Goal: Information Seeking & Learning: Check status

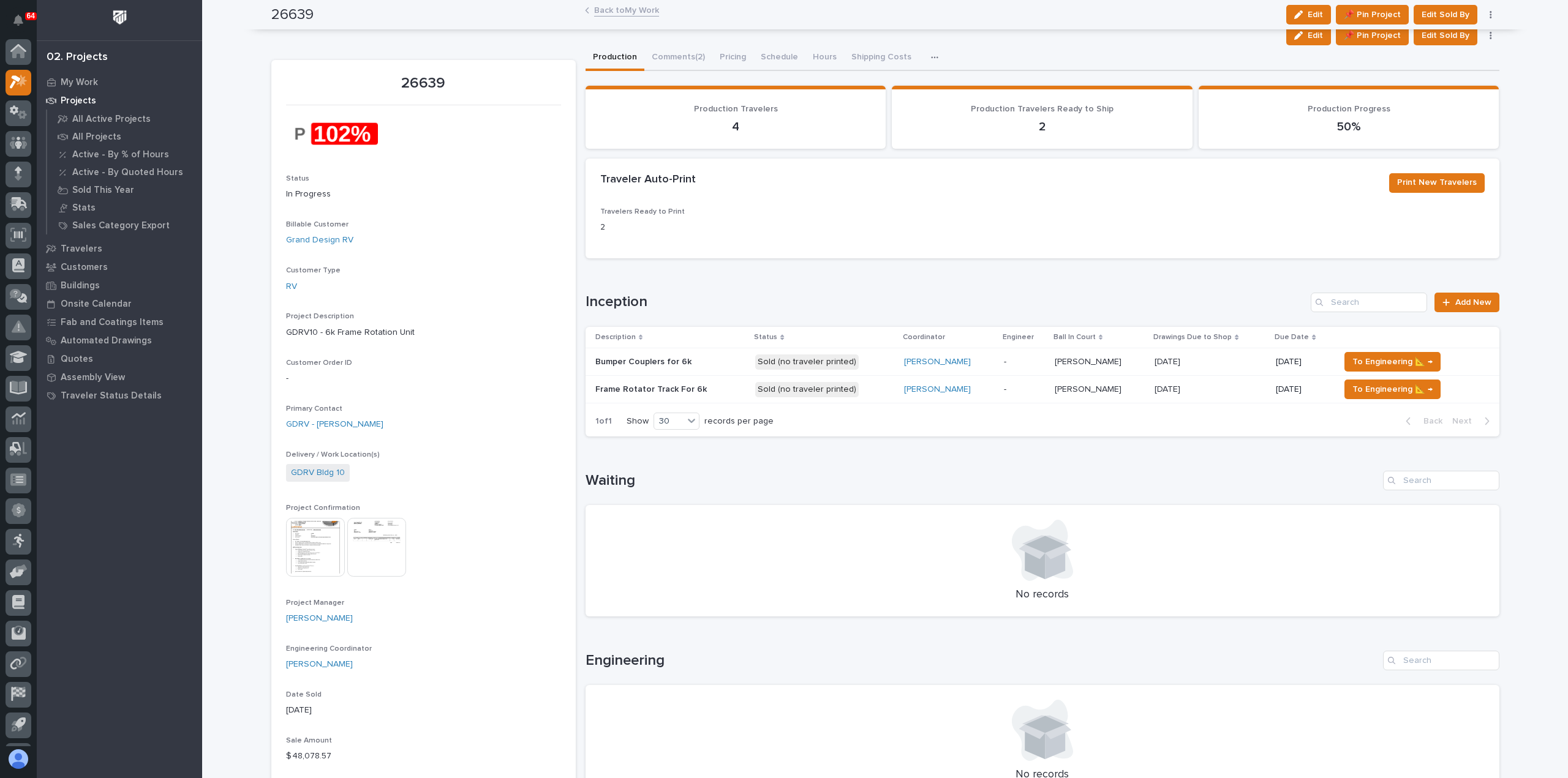
scroll to position [27, 0]
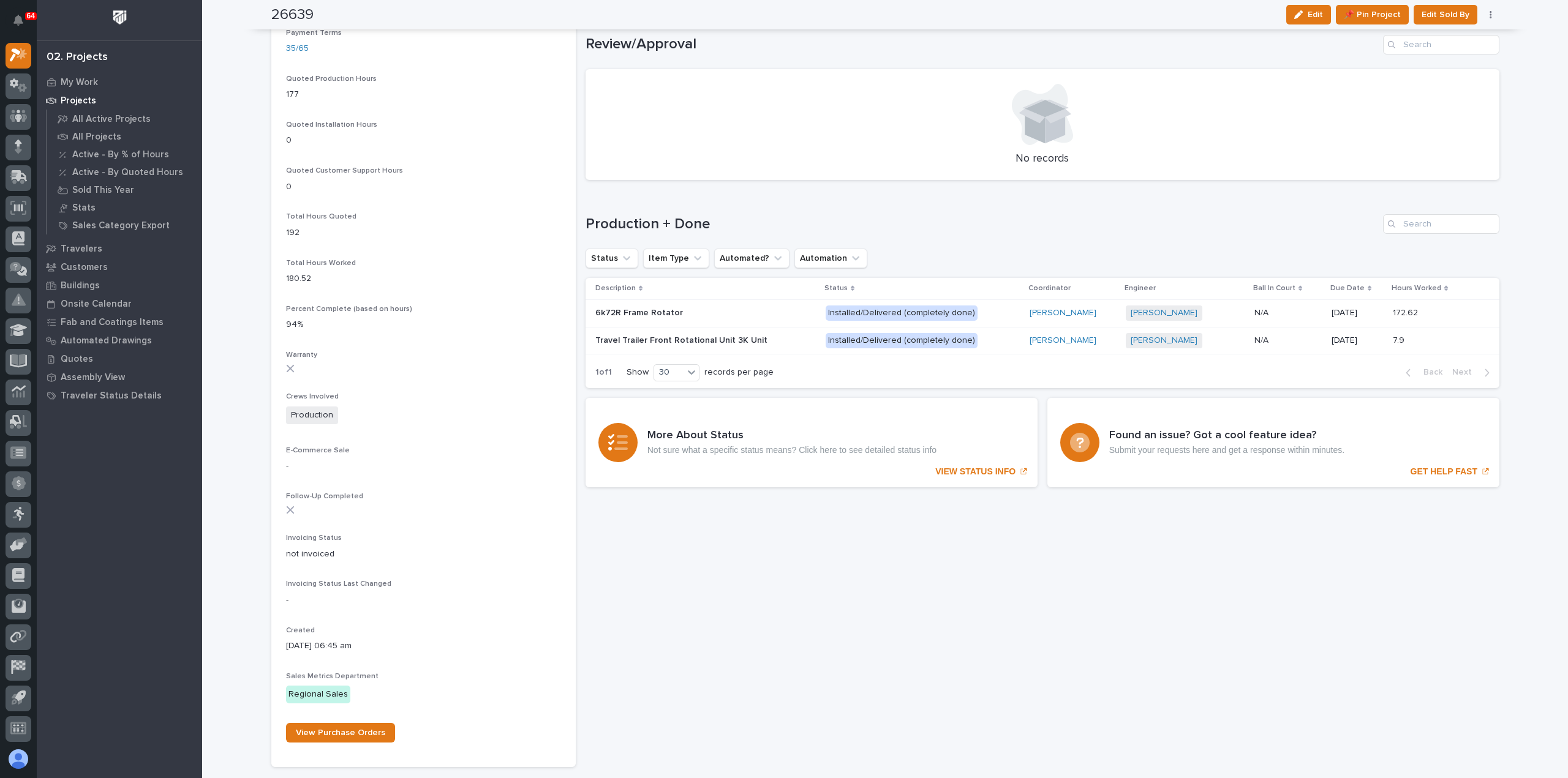
click at [85, 98] on p "Projects" at bounding box center [77, 101] width 35 height 11
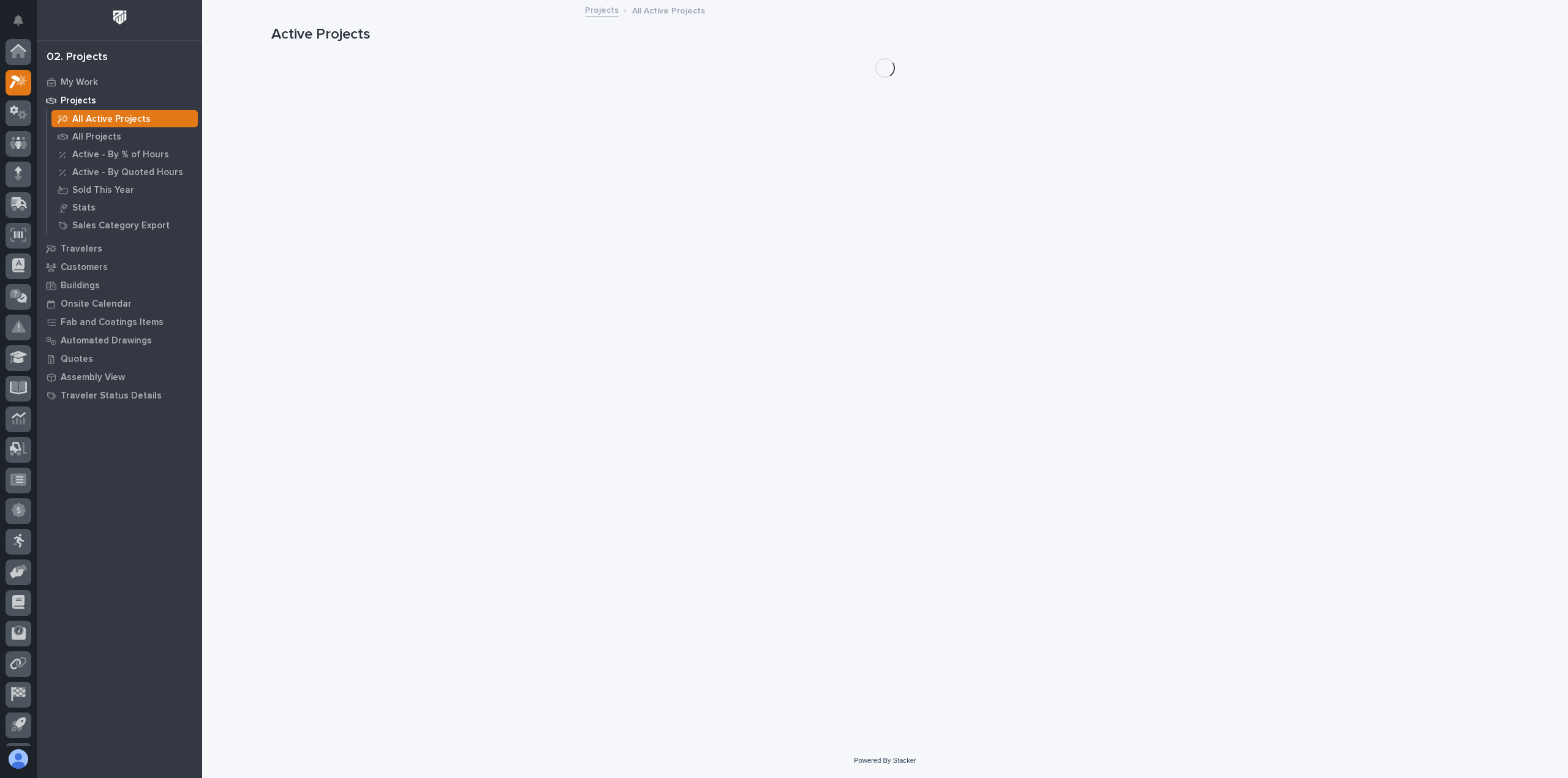
scroll to position [27, 0]
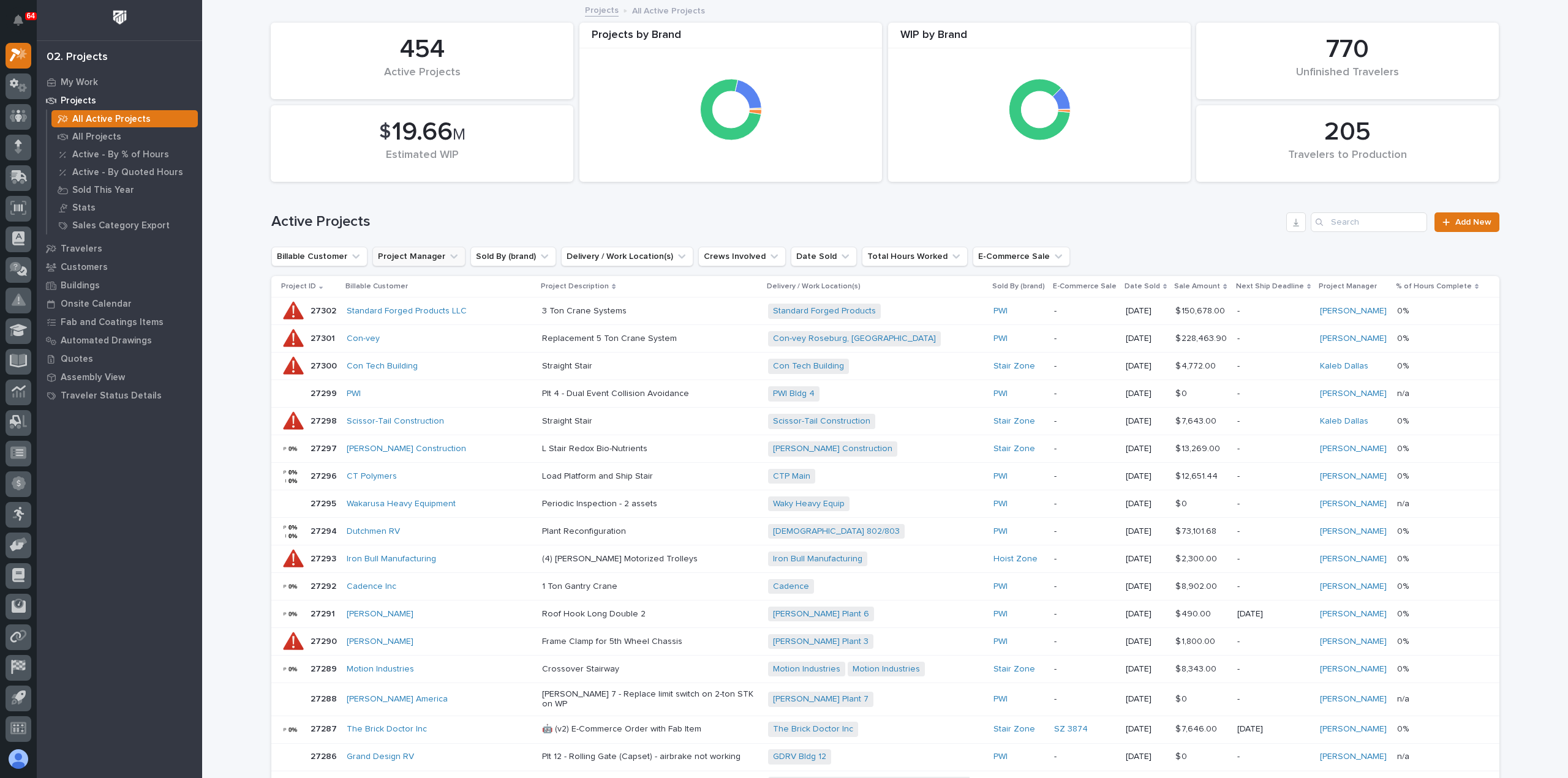
click at [448, 254] on icon "Project Manager" at bounding box center [454, 257] width 13 height 13
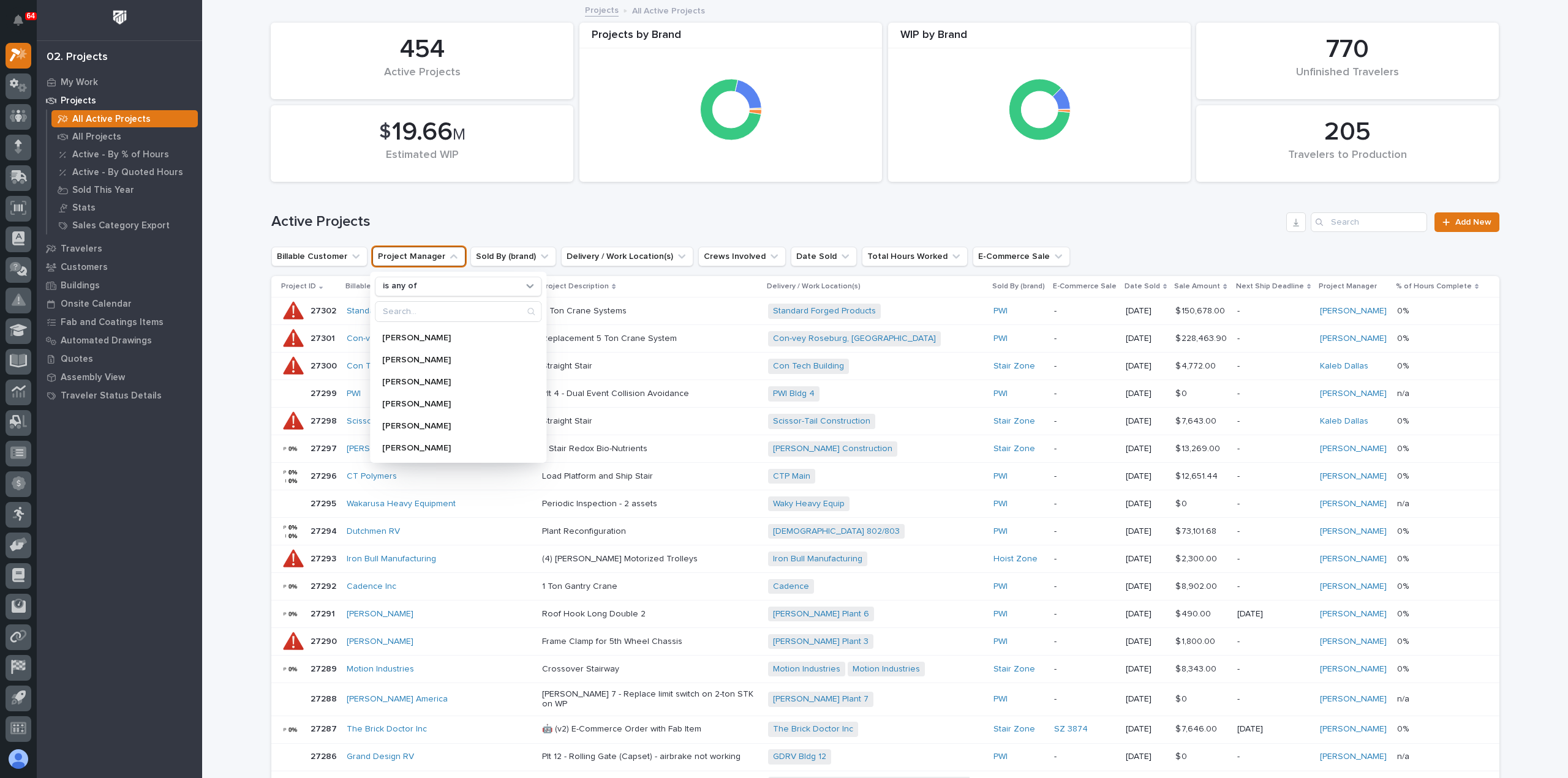
scroll to position [367, 0]
click at [425, 451] on p "[PERSON_NAME]" at bounding box center [451, 453] width 140 height 9
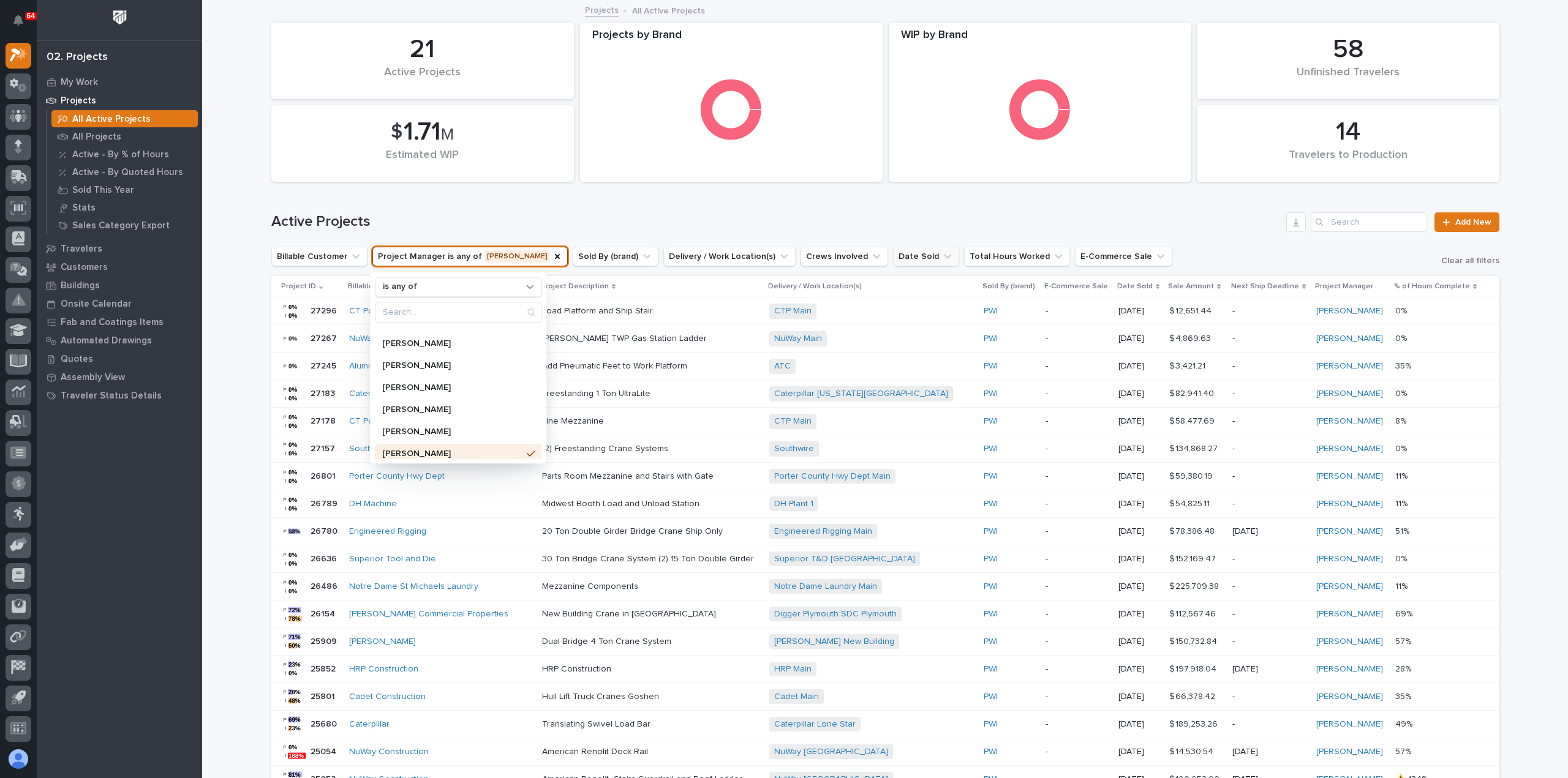
click at [941, 257] on icon "Date Sold" at bounding box center [947, 257] width 13 height 13
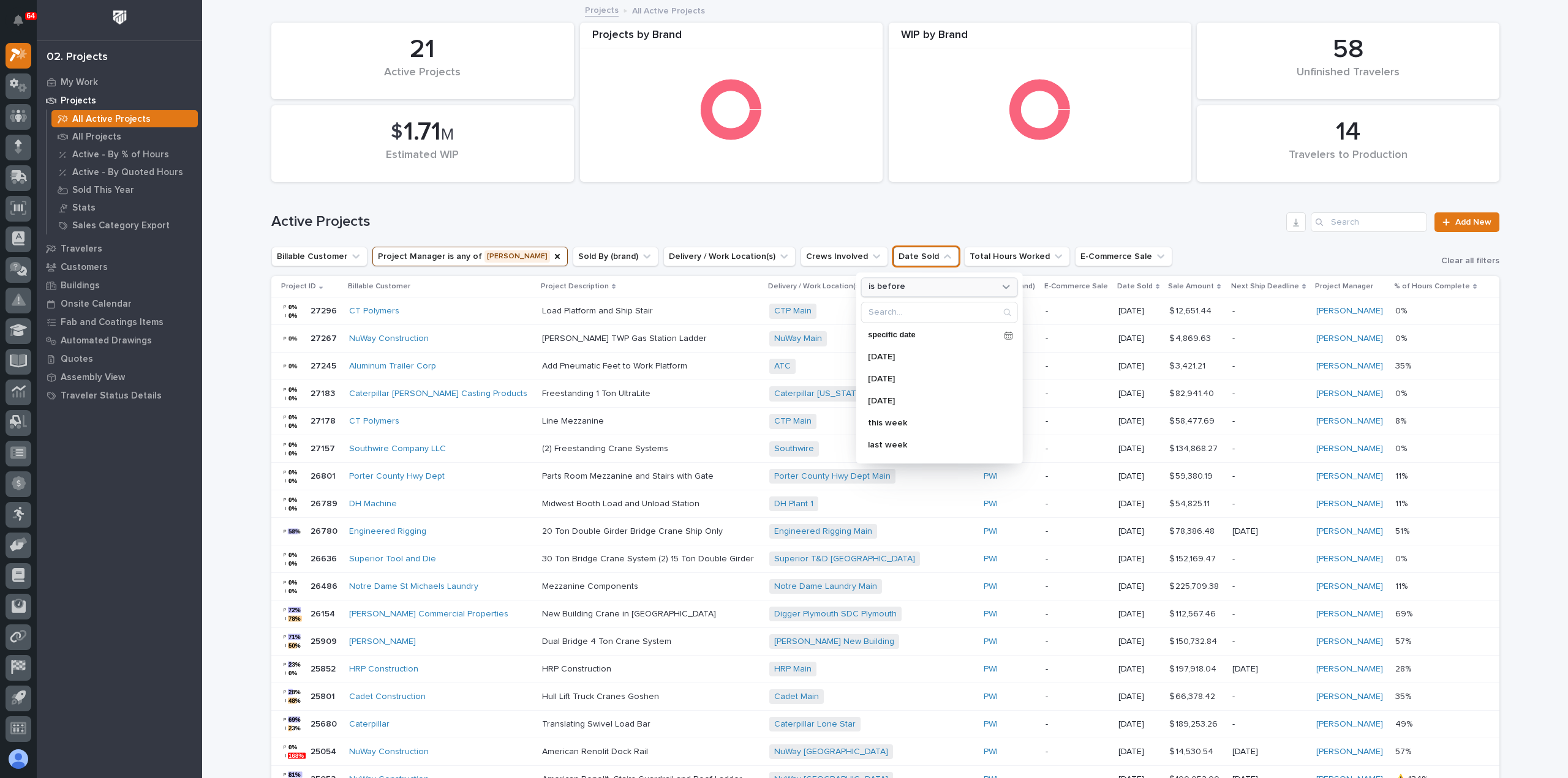
click at [900, 286] on div "is before" at bounding box center [931, 287] width 135 height 13
click at [886, 356] on p "is" at bounding box center [933, 358] width 119 height 9
click at [890, 431] on p "this month" at bounding box center [933, 433] width 130 height 9
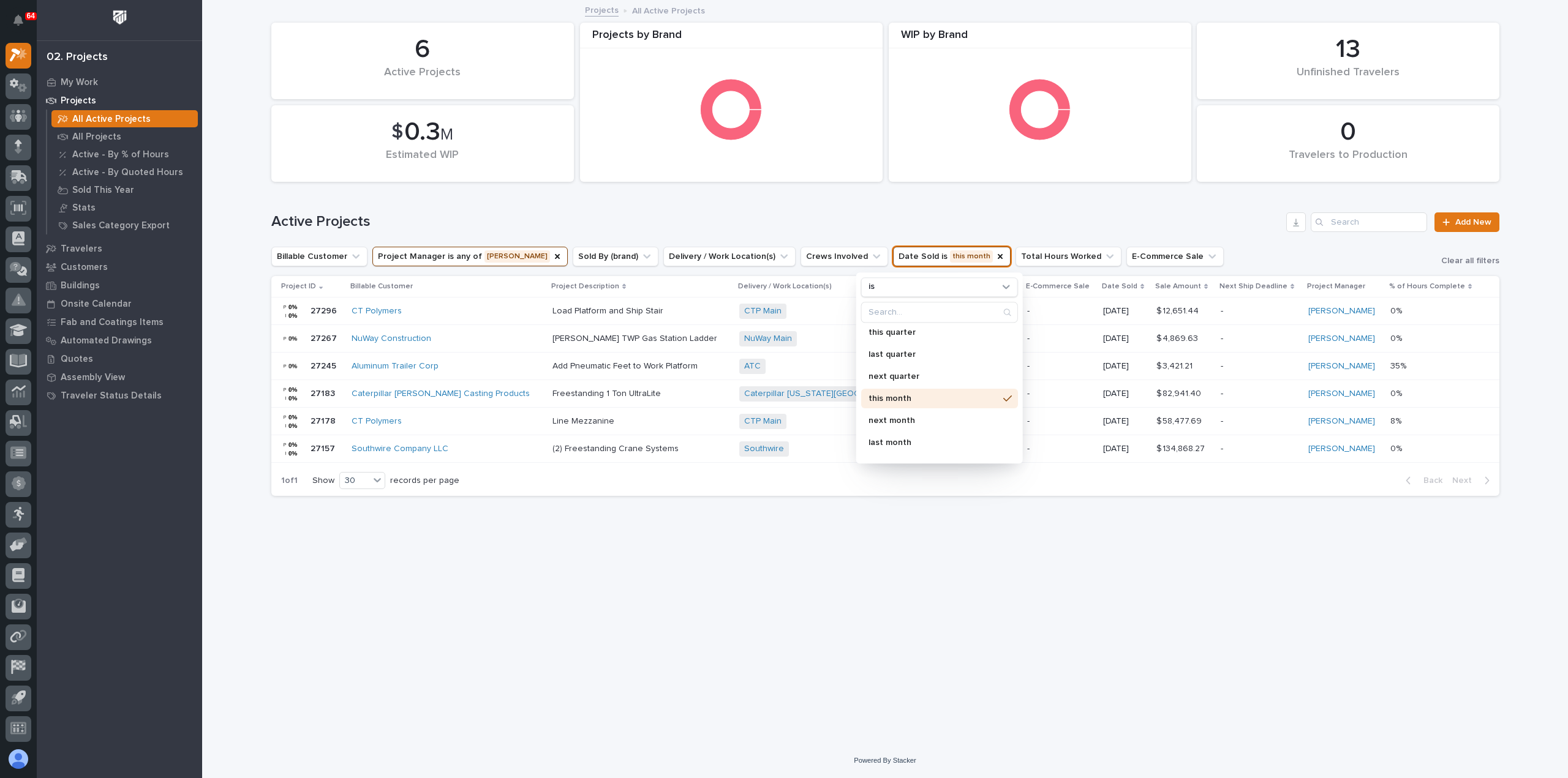
scroll to position [184, 0]
click at [920, 439] on p "this year" at bounding box center [933, 438] width 130 height 9
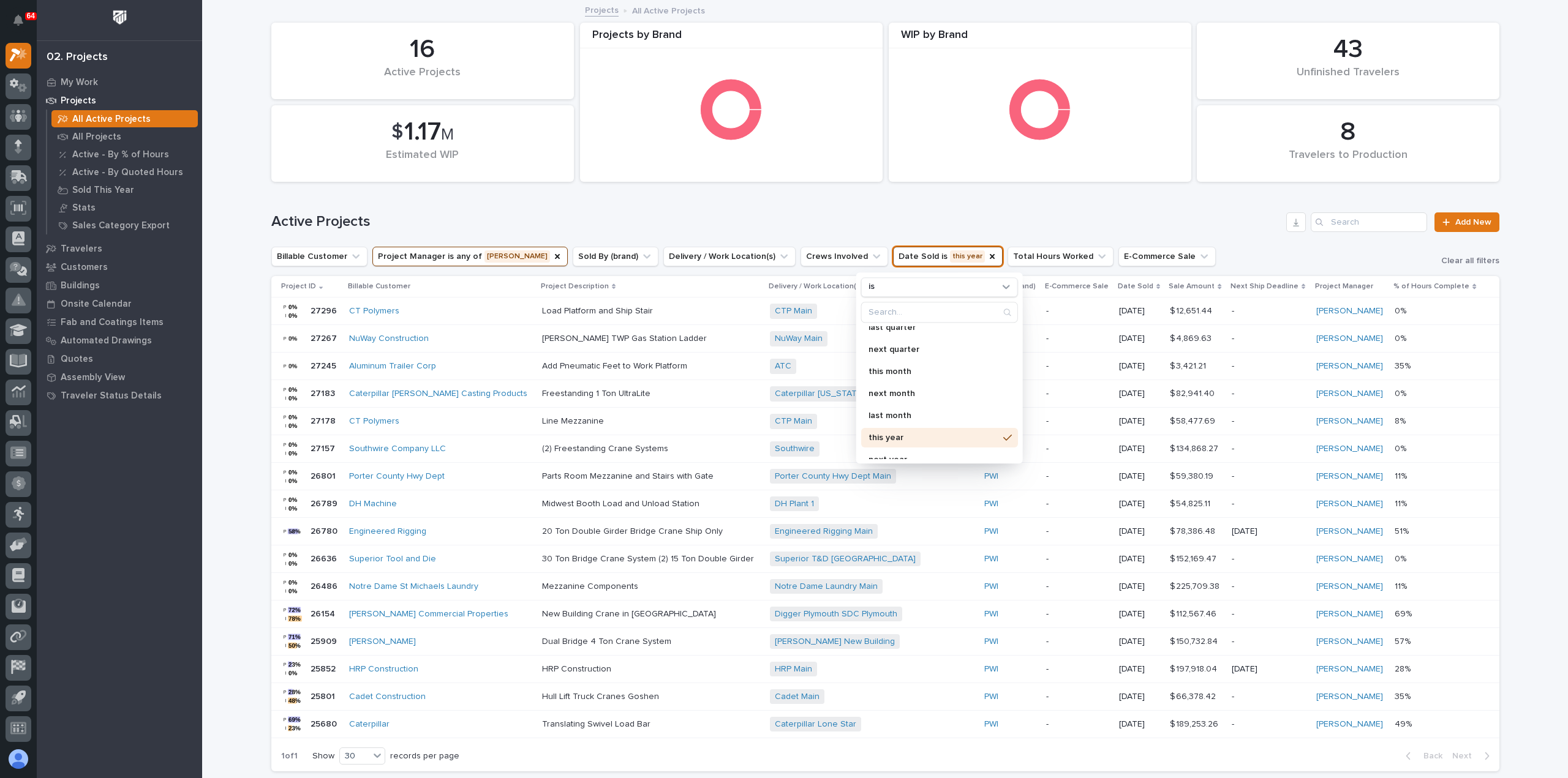
scroll to position [217, 0]
click at [1220, 234] on div "Active Projects Add New" at bounding box center [885, 217] width 1228 height 59
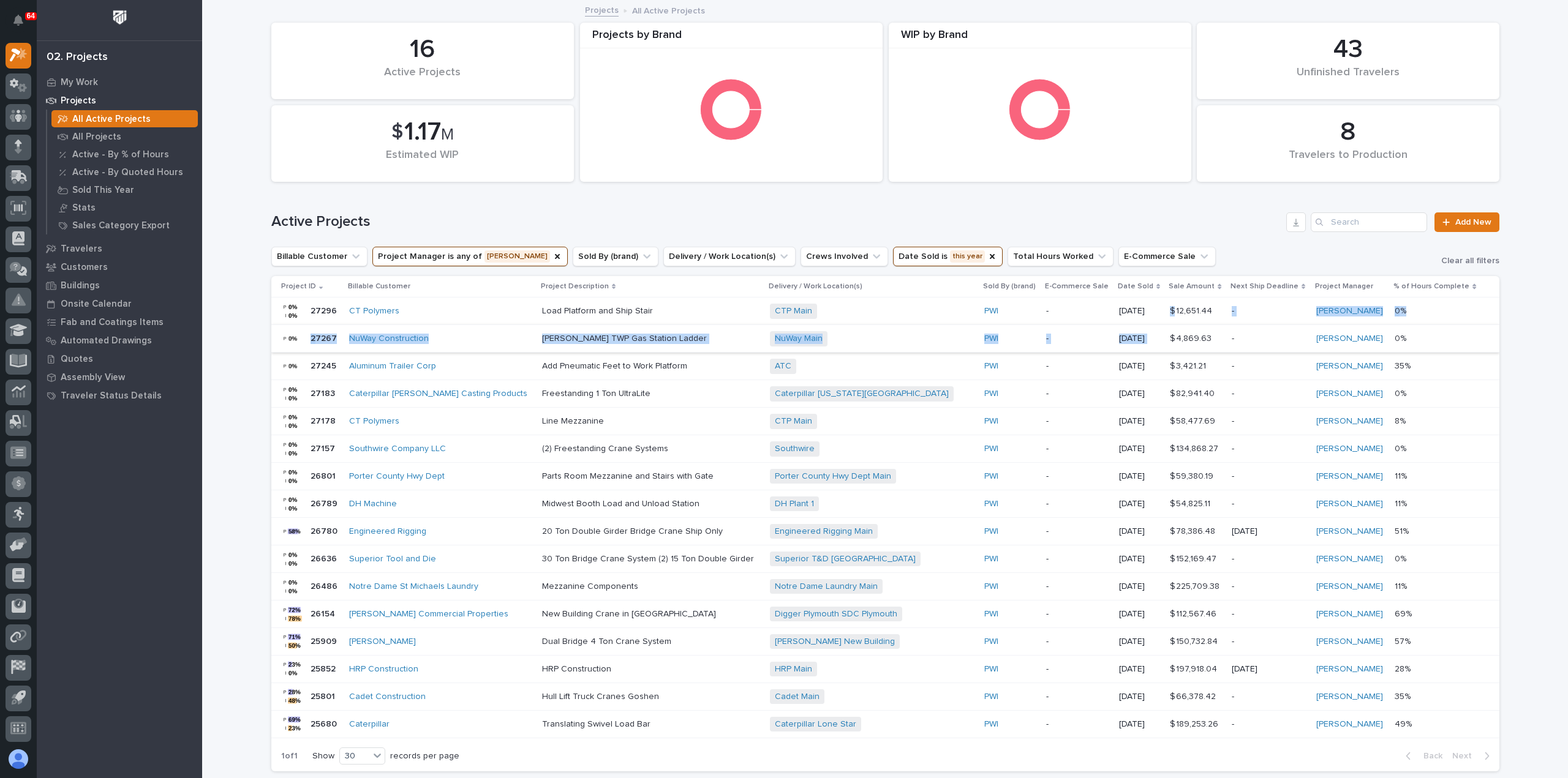
drag, startPoint x: 1151, startPoint y: 305, endPoint x: 1155, endPoint y: 338, distance: 33.2
click at [1155, 338] on tbody "27296 27296 CT Polymers Load Platform and Ship Stair CTP Main + 0 PWI - [DATE] …" at bounding box center [885, 519] width 1228 height 441
click at [1183, 223] on h1 "Active Projects" at bounding box center [776, 222] width 1011 height 18
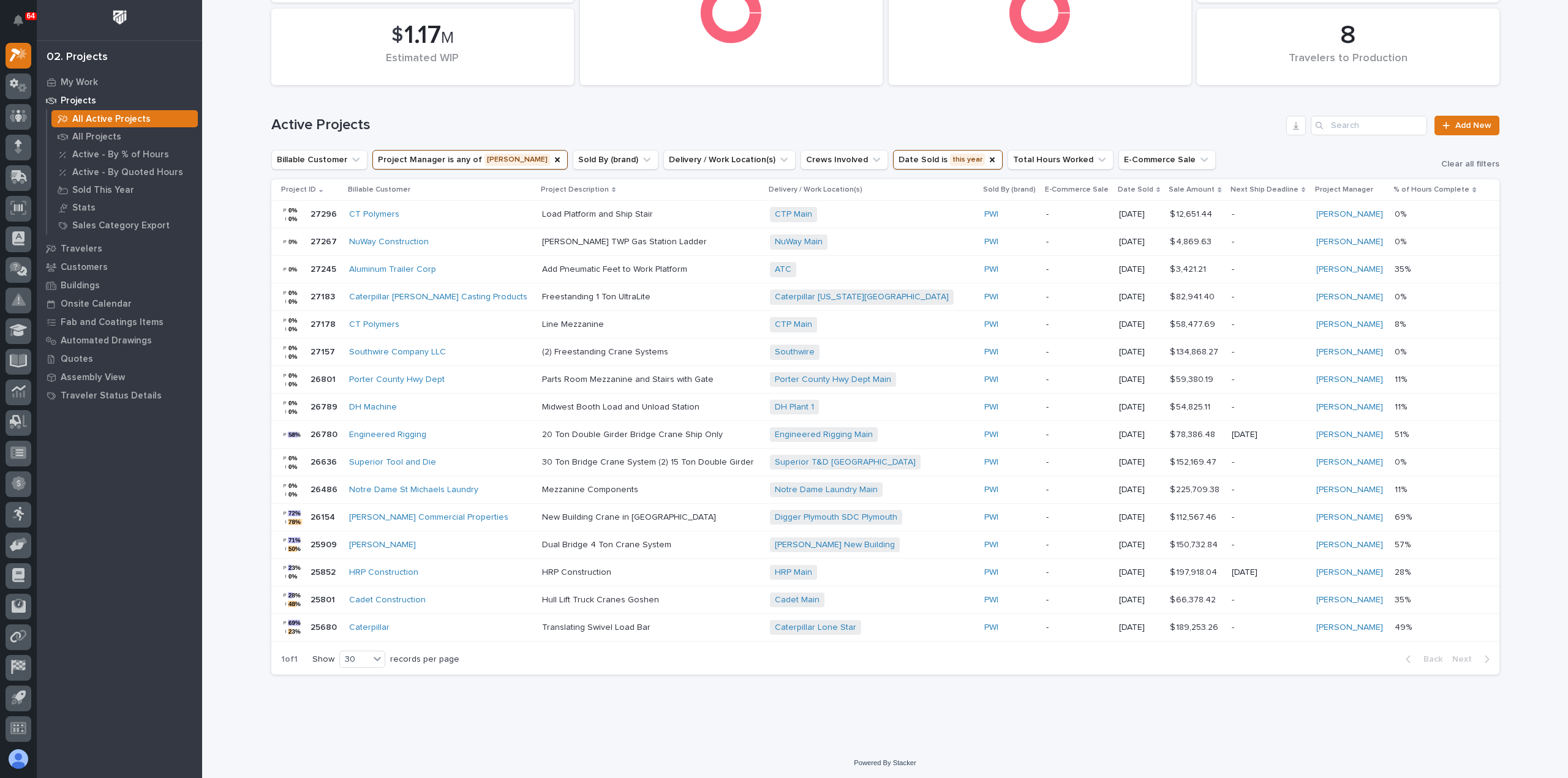
scroll to position [0, 0]
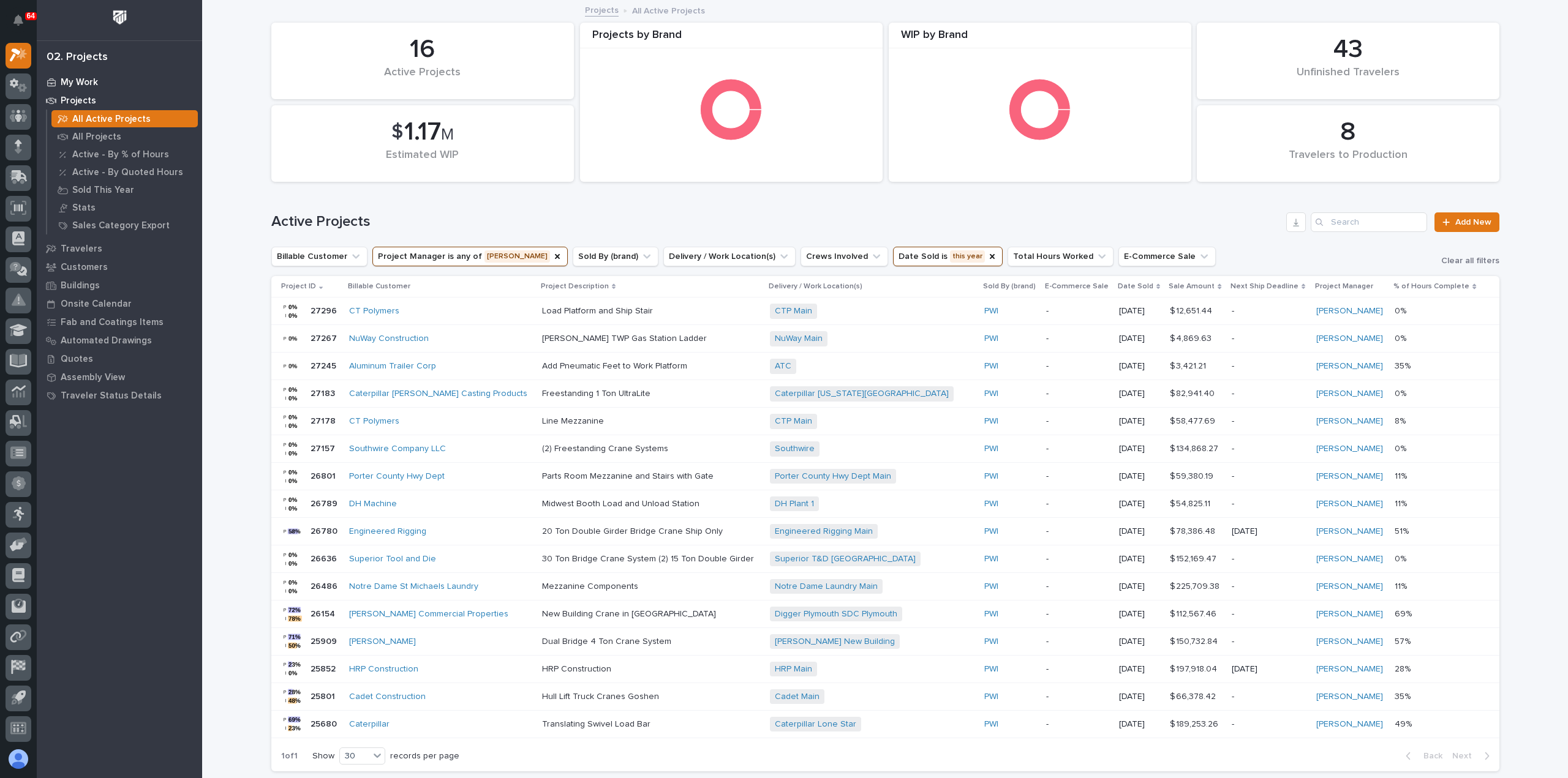
click at [77, 80] on p "My Work" at bounding box center [78, 83] width 37 height 11
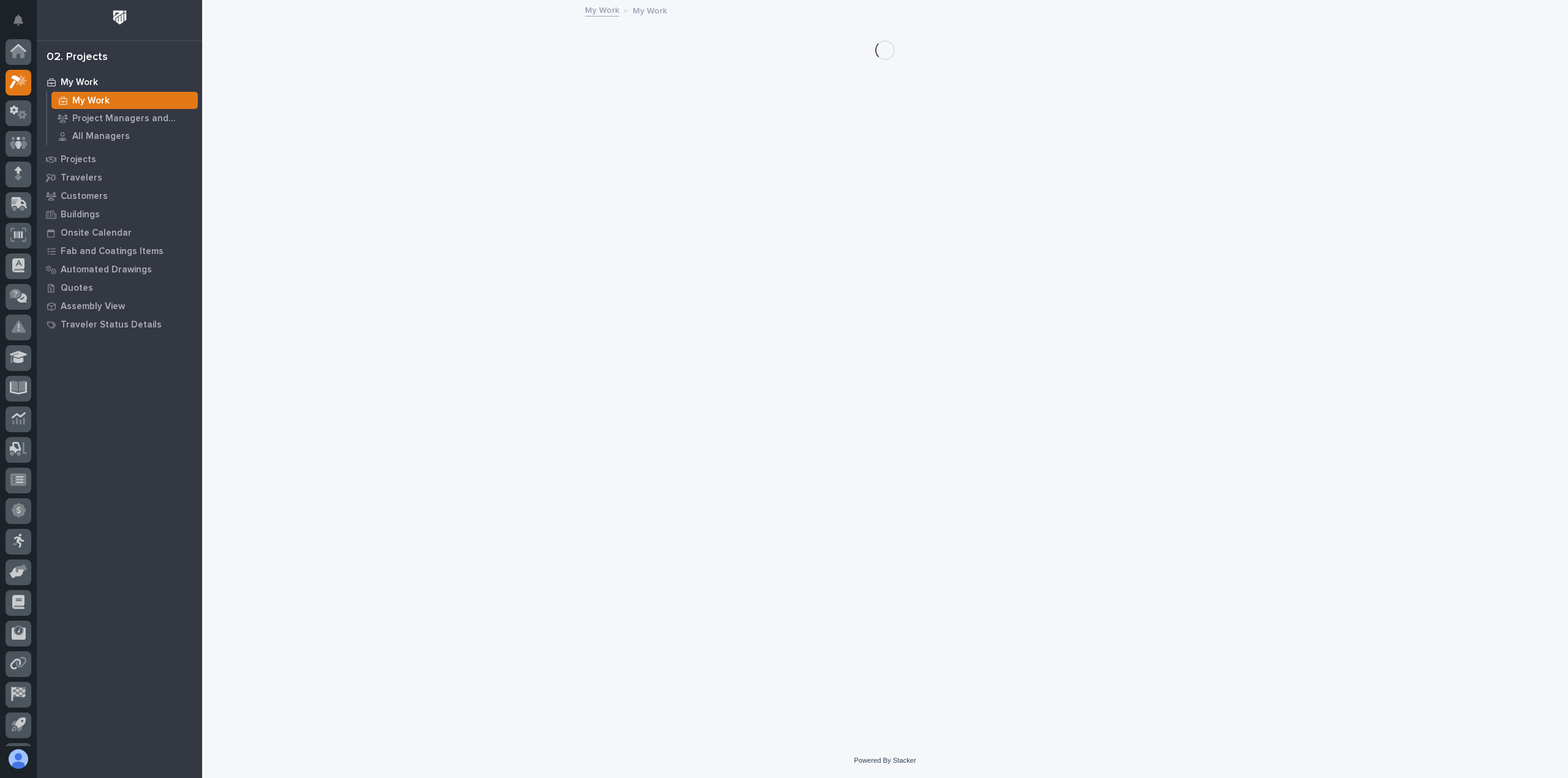
scroll to position [27, 0]
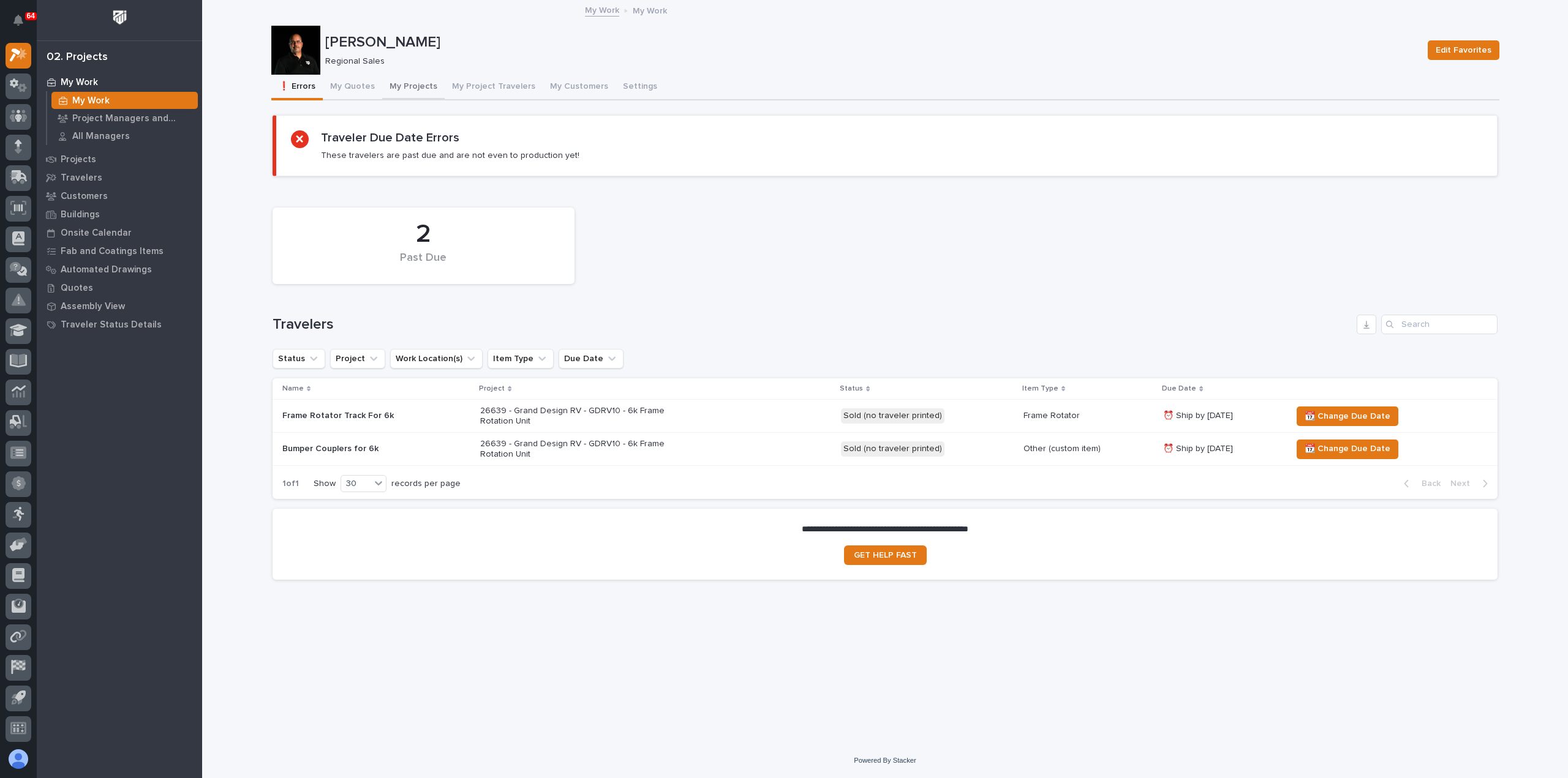
click at [400, 83] on button "My Projects" at bounding box center [412, 87] width 62 height 26
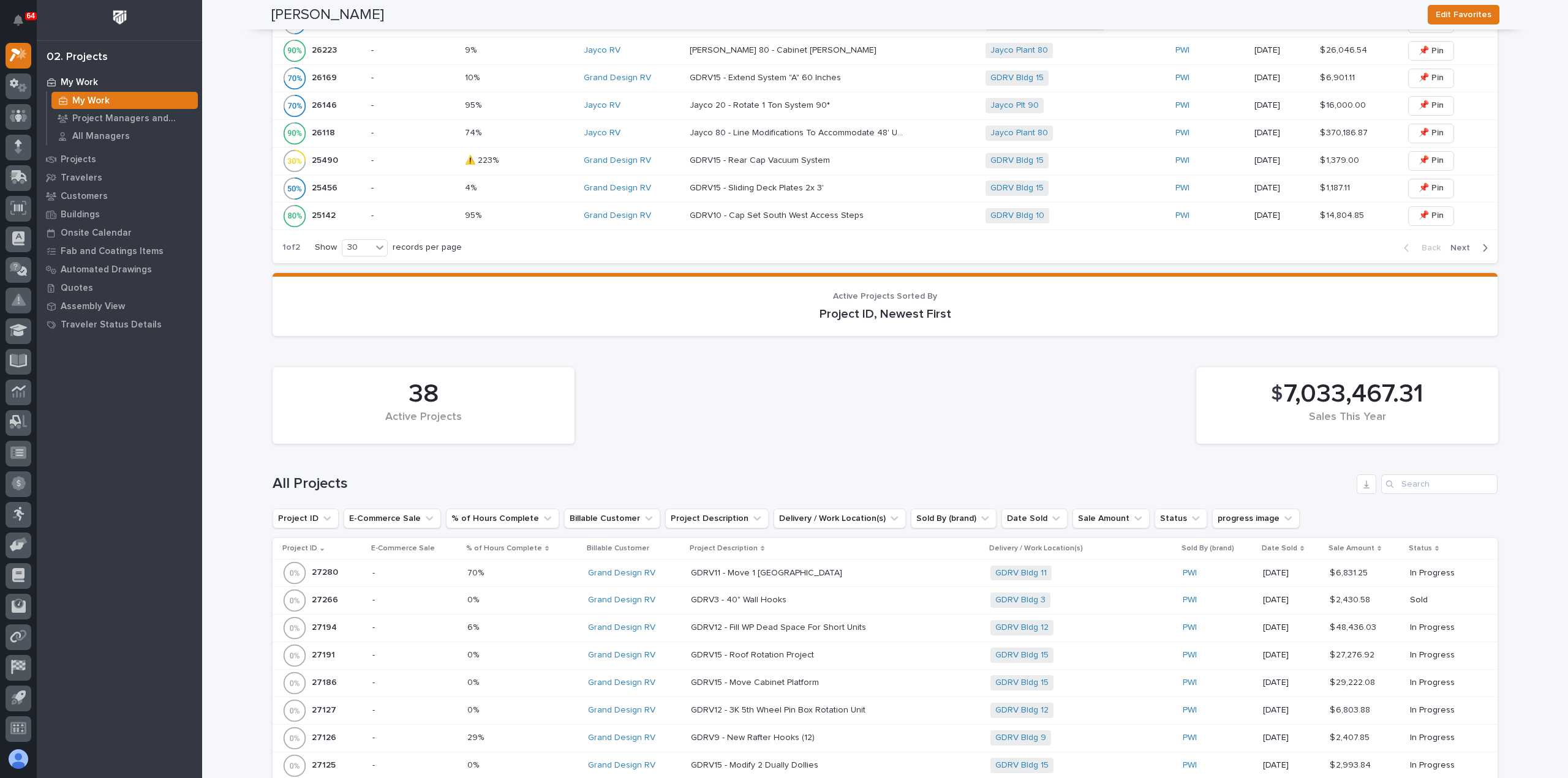
scroll to position [1041, 0]
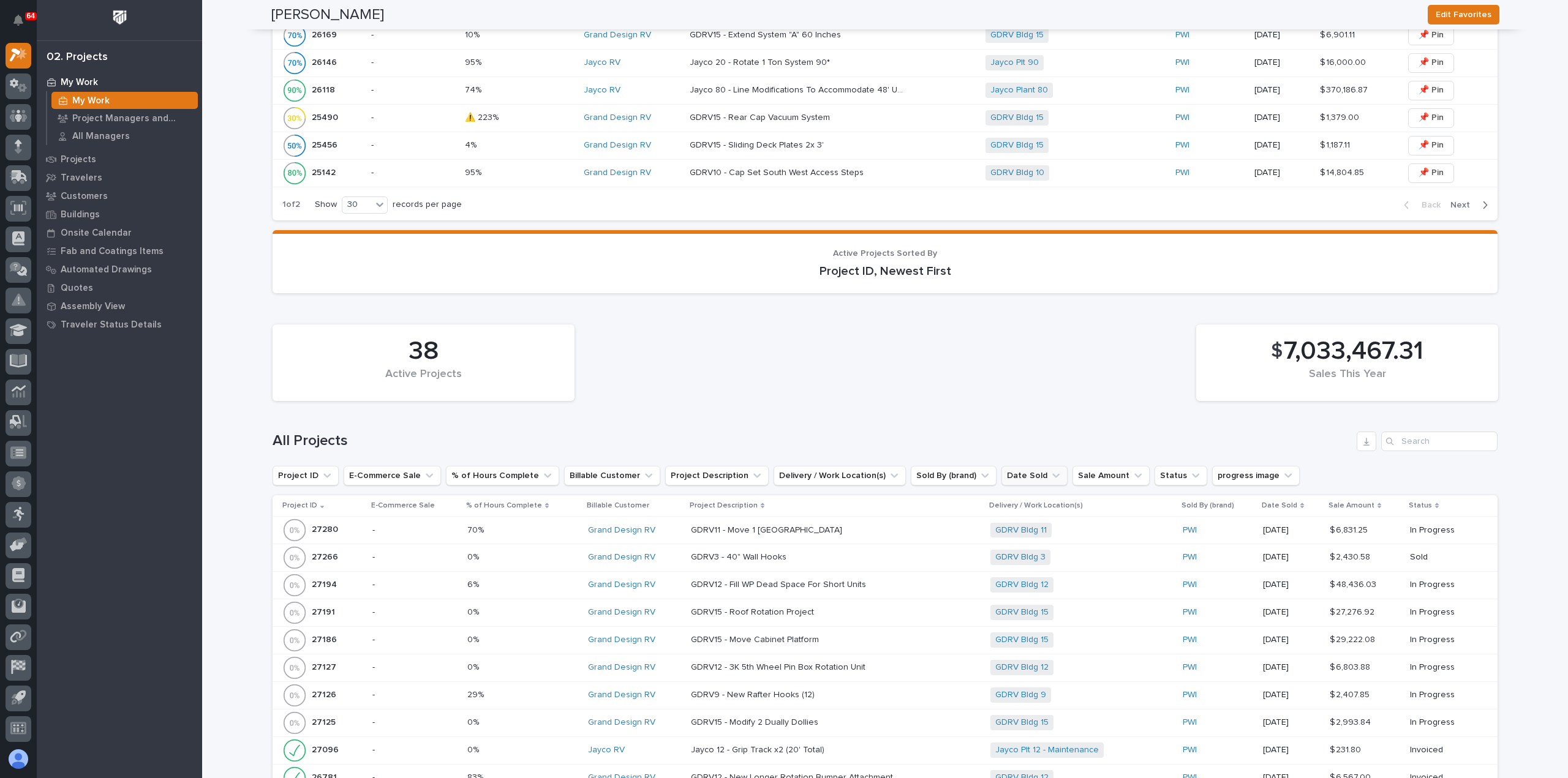
click at [1050, 470] on icon "Date Sold" at bounding box center [1056, 476] width 13 height 13
click at [1027, 499] on div "is before" at bounding box center [1053, 505] width 135 height 13
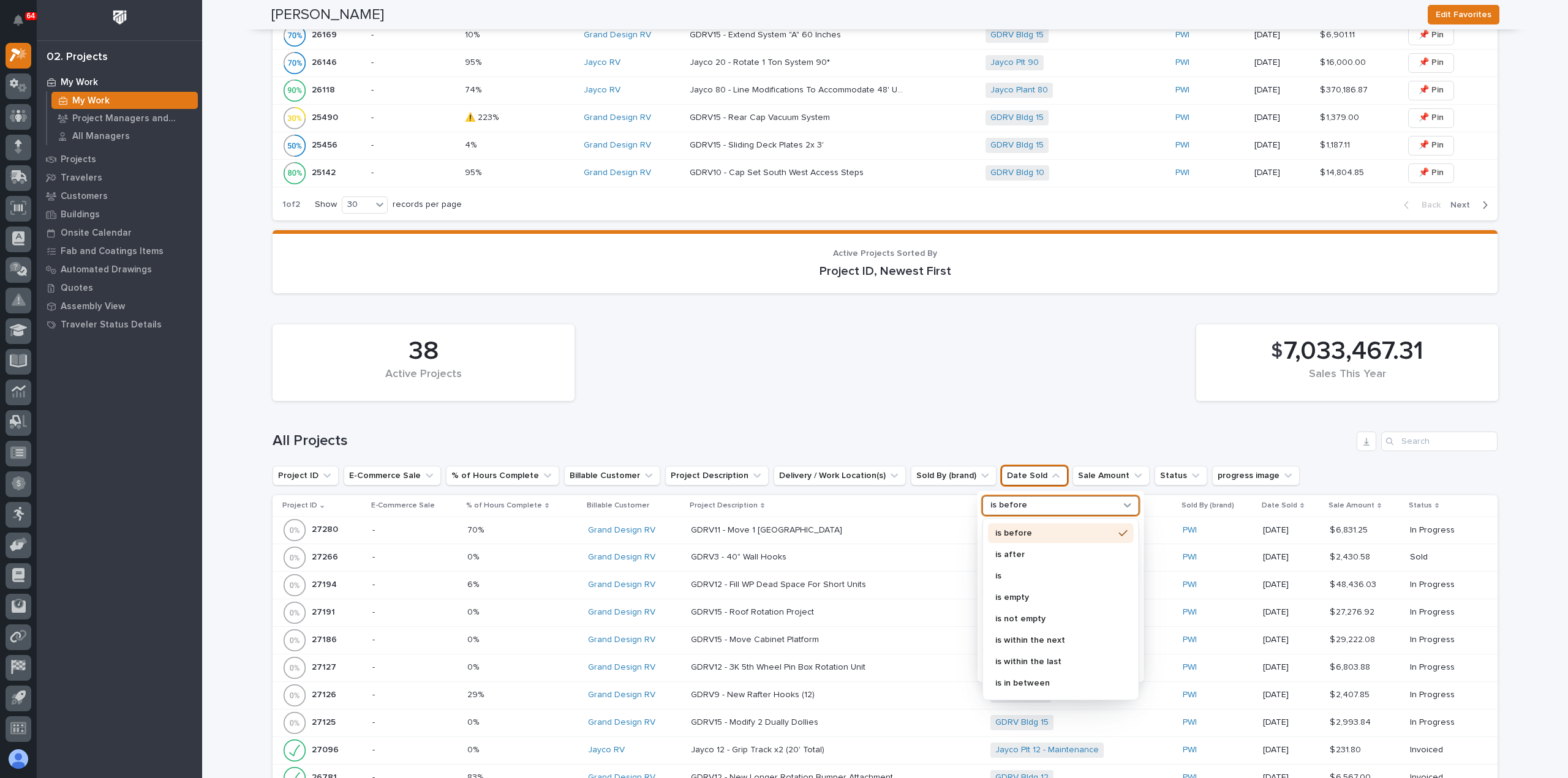
click at [1018, 572] on p "is" at bounding box center [1055, 576] width 119 height 9
click at [1040, 547] on div "this month" at bounding box center [1061, 557] width 157 height 20
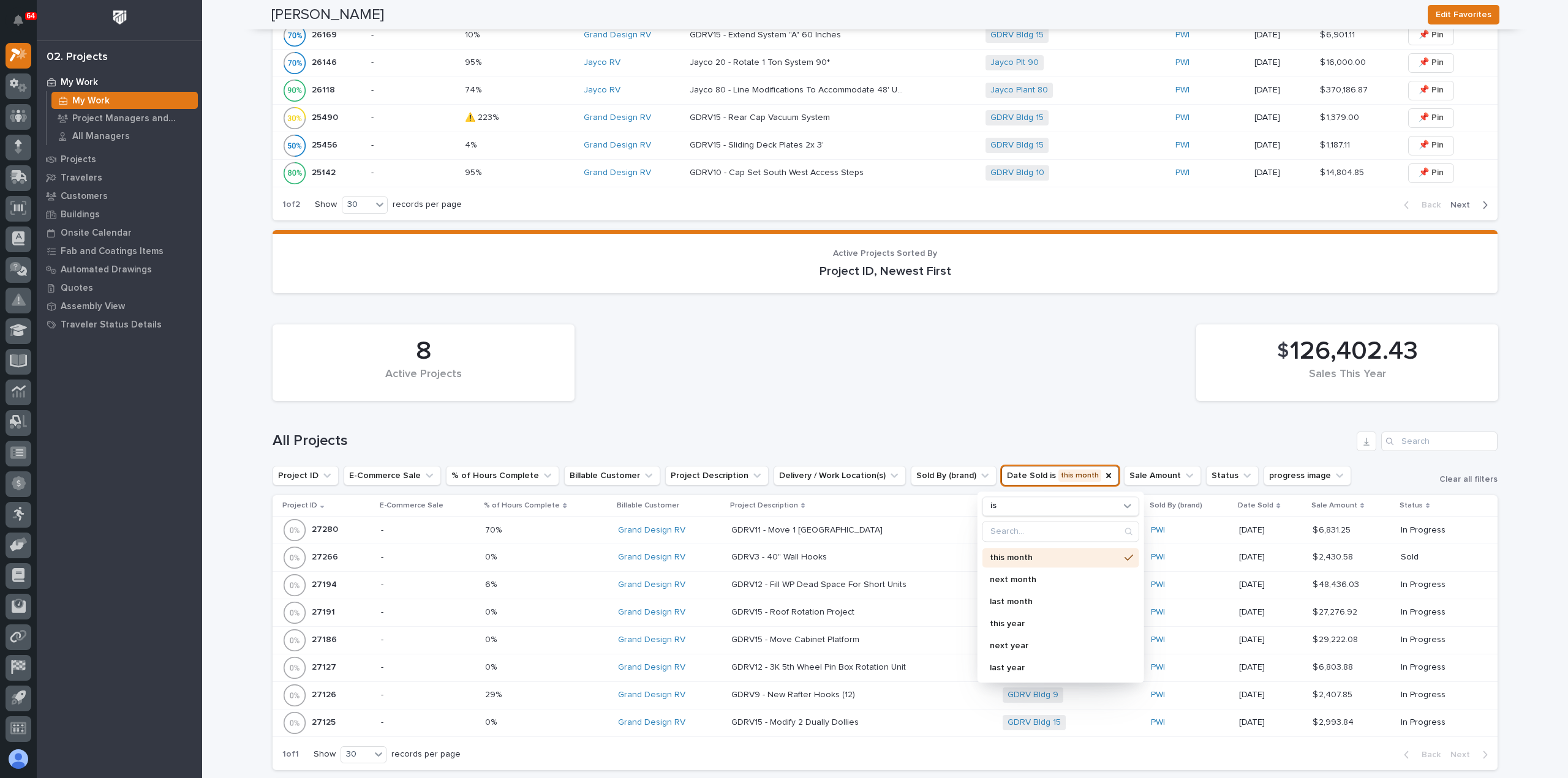
click at [949, 370] on div "8 Active Projects $ 126,402.43 Sales This Year" at bounding box center [885, 363] width 1237 height 89
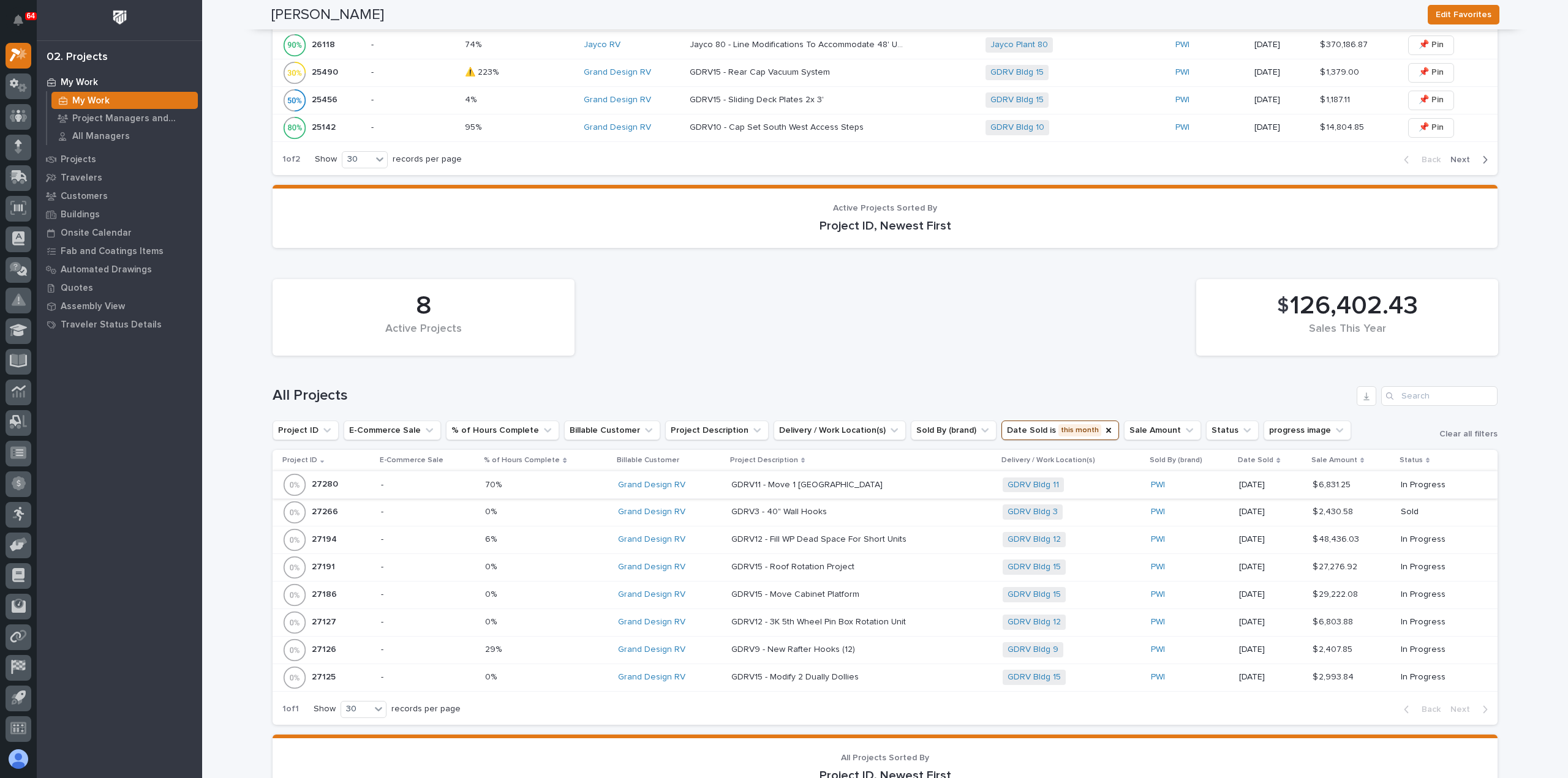
scroll to position [1102, 0]
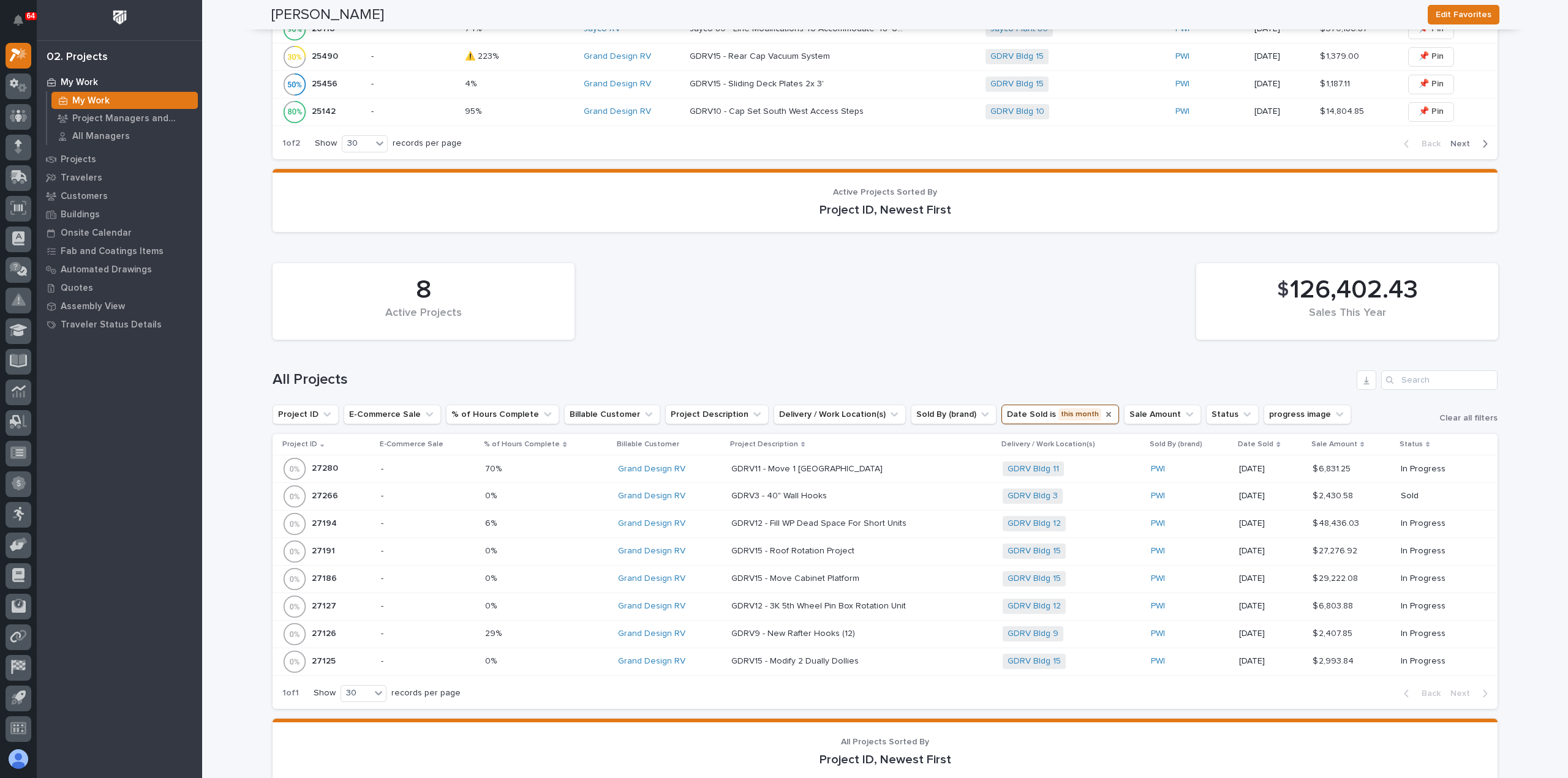
click at [1103, 410] on icon "Date Sold" at bounding box center [1108, 414] width 10 height 10
